Goal: Information Seeking & Learning: Understand process/instructions

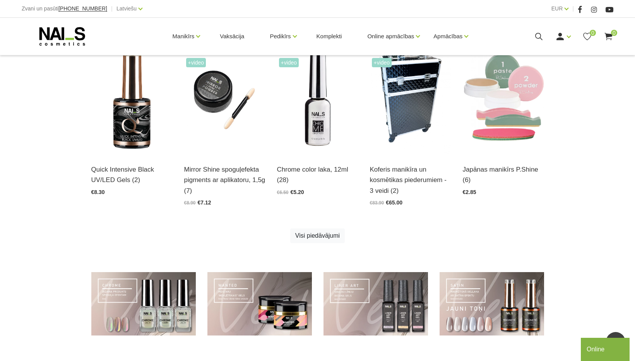
scroll to position [548, 0]
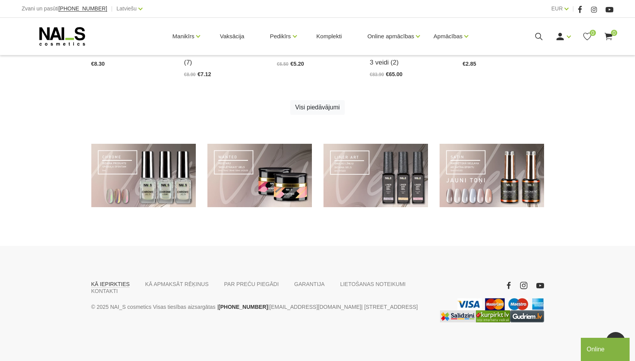
click at [114, 287] on link "KĀ IEPIRKTIES" at bounding box center [110, 284] width 39 height 7
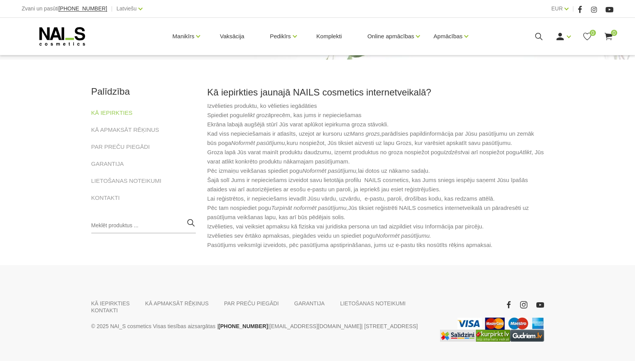
scroll to position [104, 0]
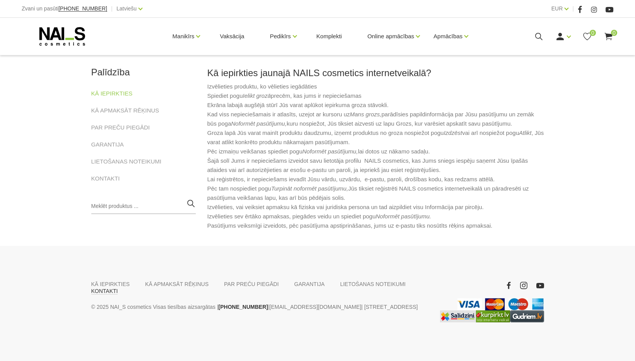
click at [118, 288] on link "KONTAKTI" at bounding box center [104, 291] width 27 height 7
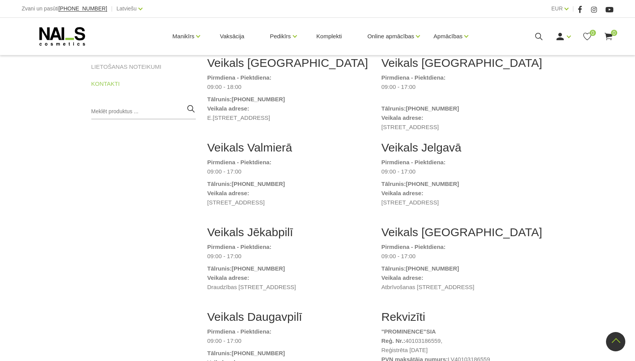
scroll to position [232, 0]
